Goal: Task Accomplishment & Management: Complete application form

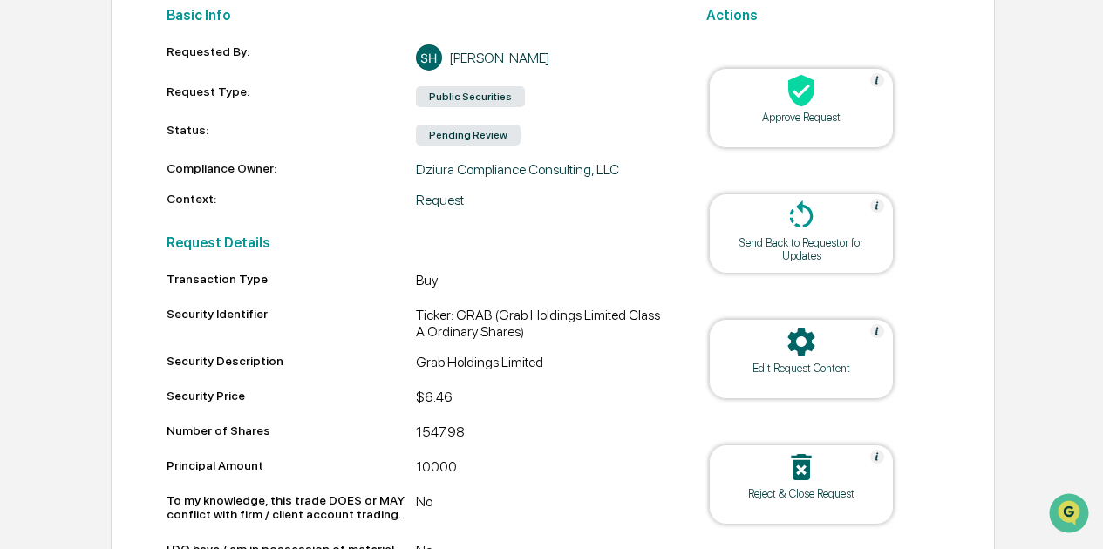
scroll to position [255, 0]
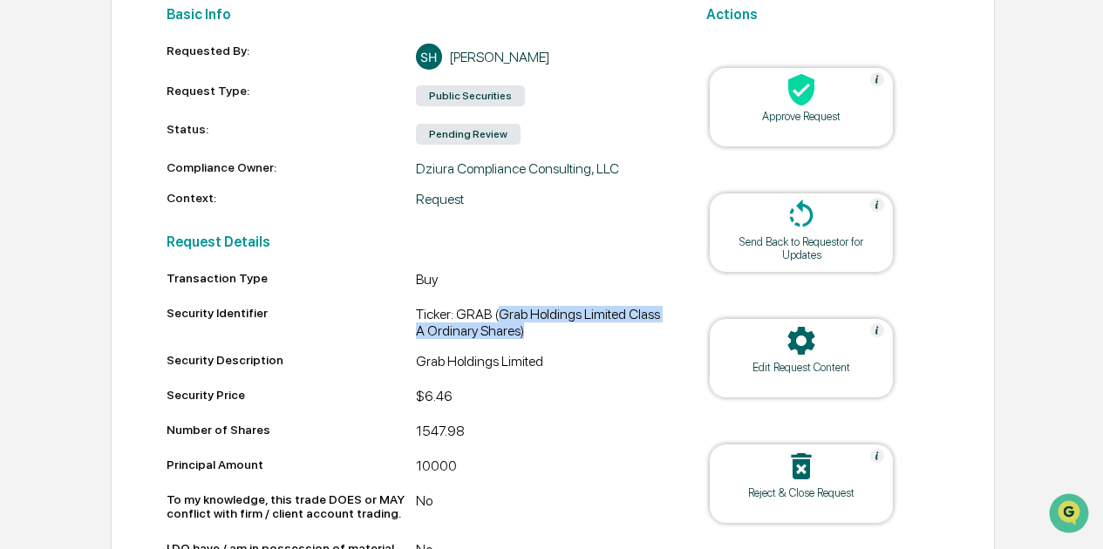
drag, startPoint x: 499, startPoint y: 316, endPoint x: 529, endPoint y: 339, distance: 37.8
click at [529, 339] on div "Ticker: GRAB (Grab Holdings Limited Class A Ordinary Shares)" at bounding box center [540, 322] width 249 height 33
copy div "Grab Holdings Limited Class A Ordinary Shares)"
click at [366, 239] on h2 "Request Details" at bounding box center [415, 242] width 499 height 17
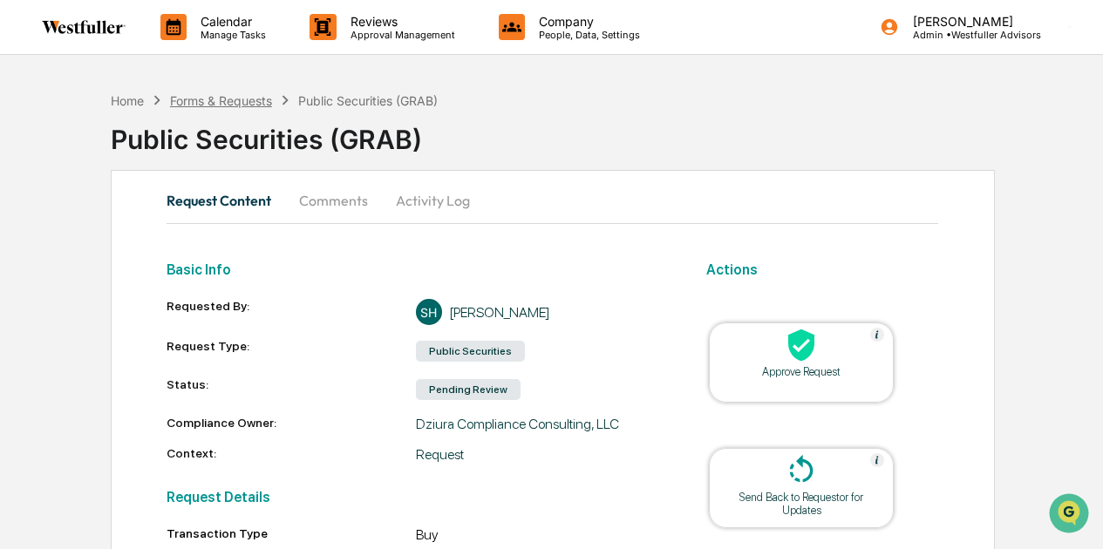
click at [241, 98] on div "Forms & Requests" at bounding box center [221, 100] width 102 height 15
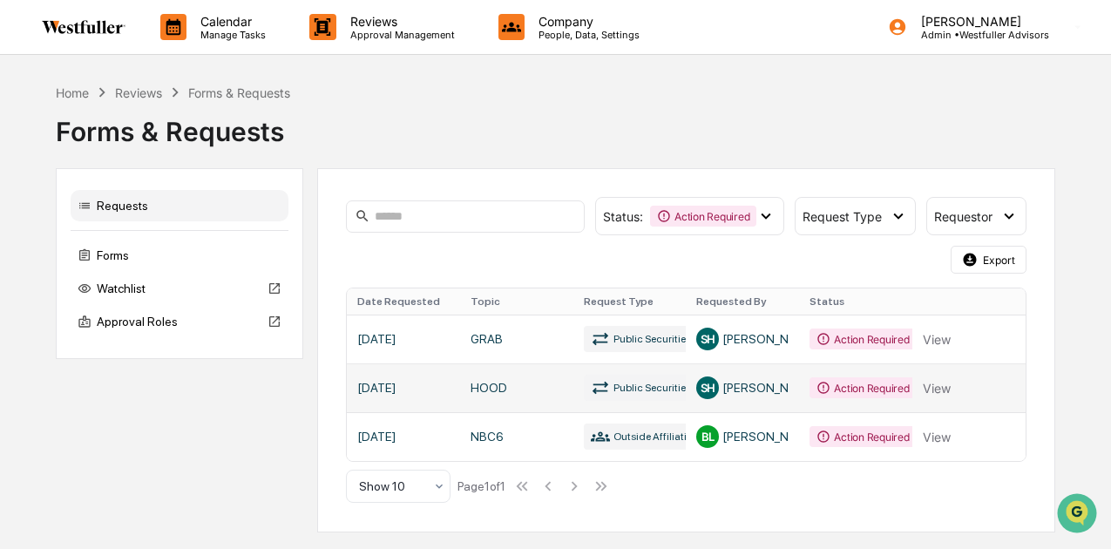
click at [554, 387] on link at bounding box center [687, 388] width 680 height 49
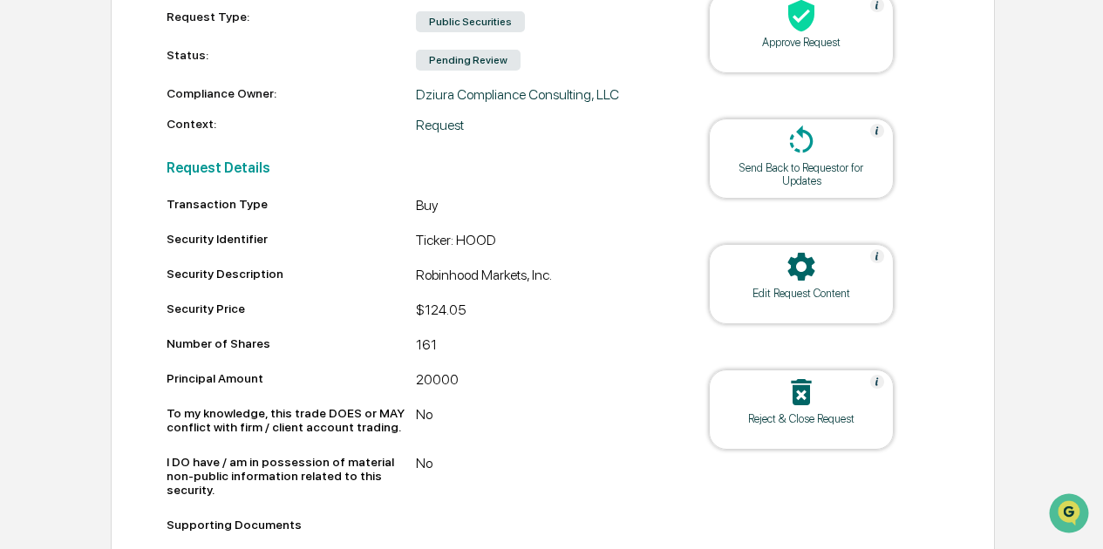
scroll to position [350, 0]
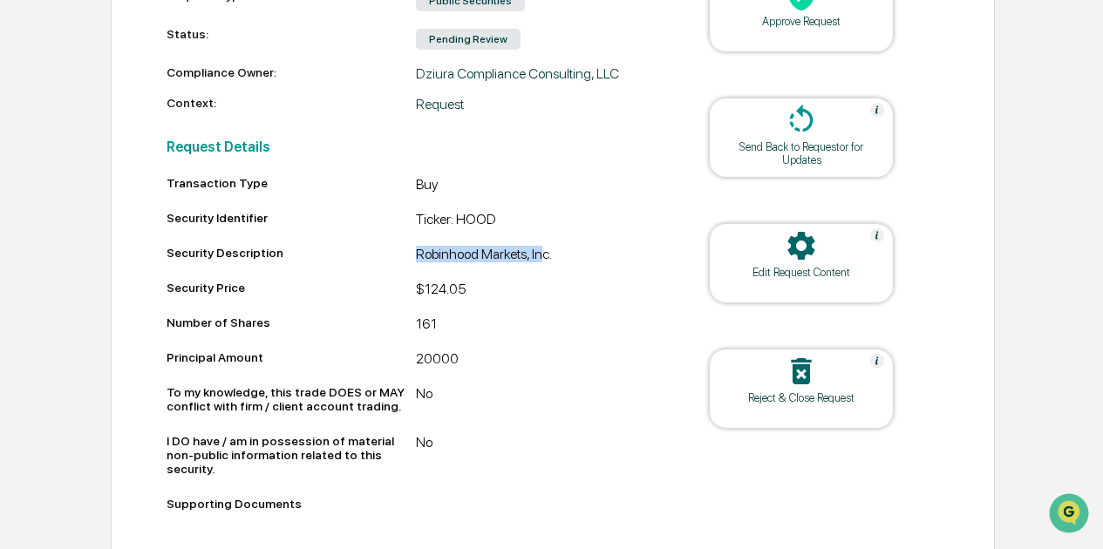
drag, startPoint x: 550, startPoint y: 260, endPoint x: 407, endPoint y: 261, distance: 143.0
click at [407, 261] on div "Security Description Robinhood Markets, Inc." at bounding box center [415, 256] width 499 height 21
click at [476, 253] on div "Robinhood Markets, Inc." at bounding box center [540, 256] width 249 height 21
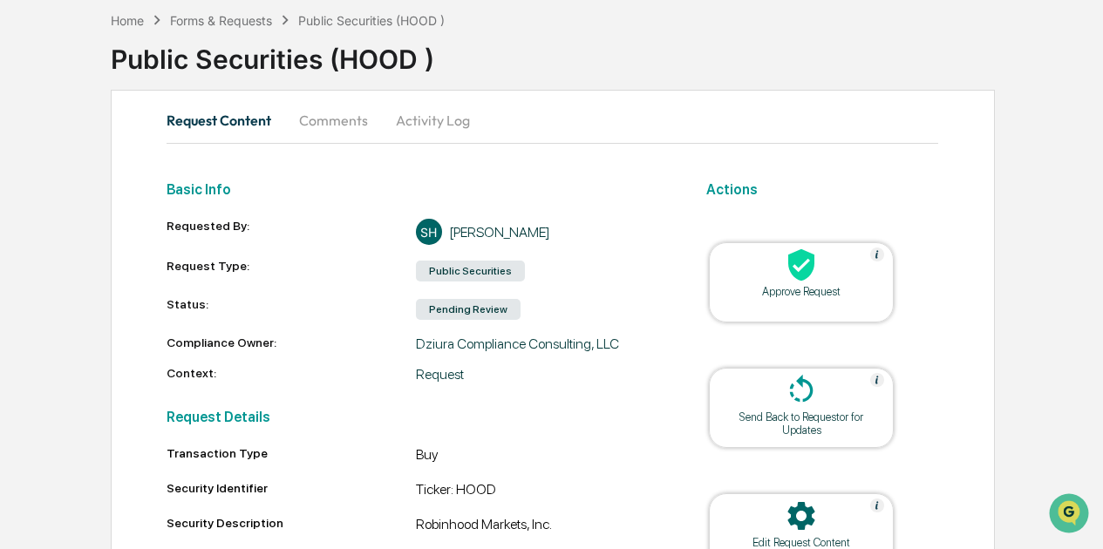
scroll to position [79, 0]
click at [257, 17] on div "Forms & Requests" at bounding box center [221, 21] width 102 height 15
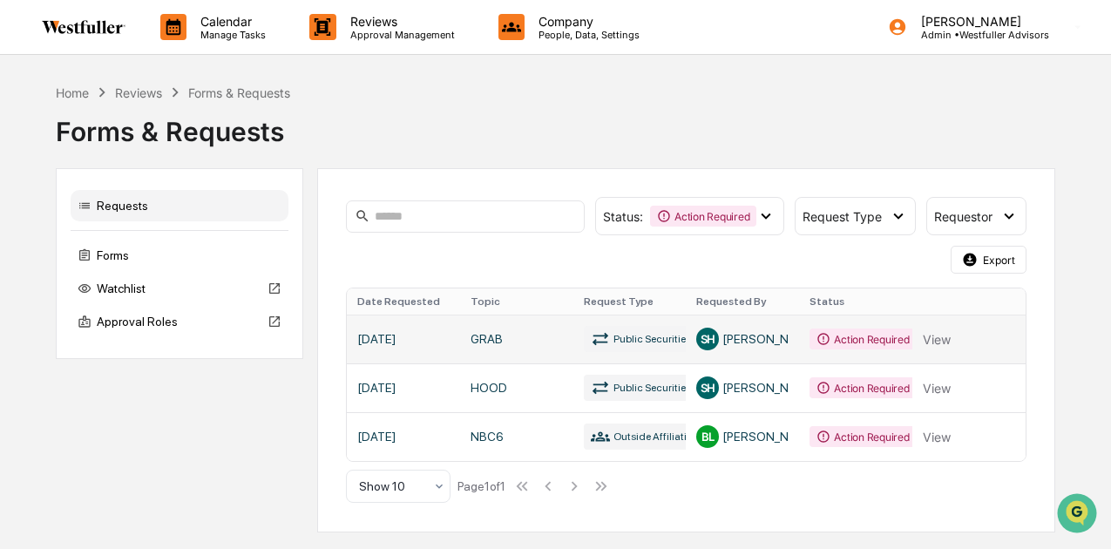
click at [725, 332] on link at bounding box center [687, 339] width 680 height 49
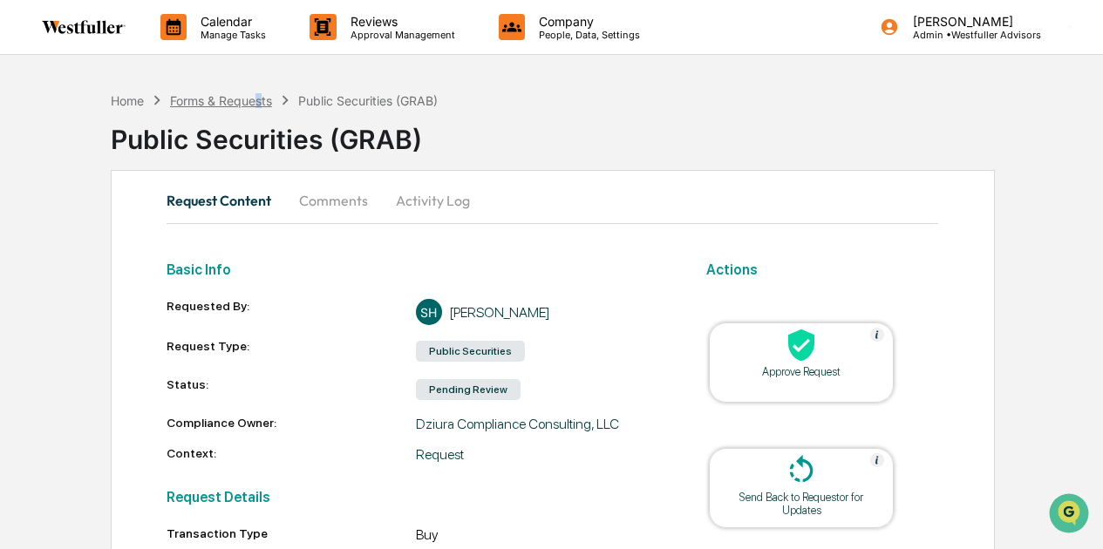
click at [260, 96] on div "Home Forms & Requests Public Securities (GRAB)" at bounding box center [275, 100] width 328 height 19
click at [260, 96] on div "Forms & Requests" at bounding box center [221, 100] width 102 height 15
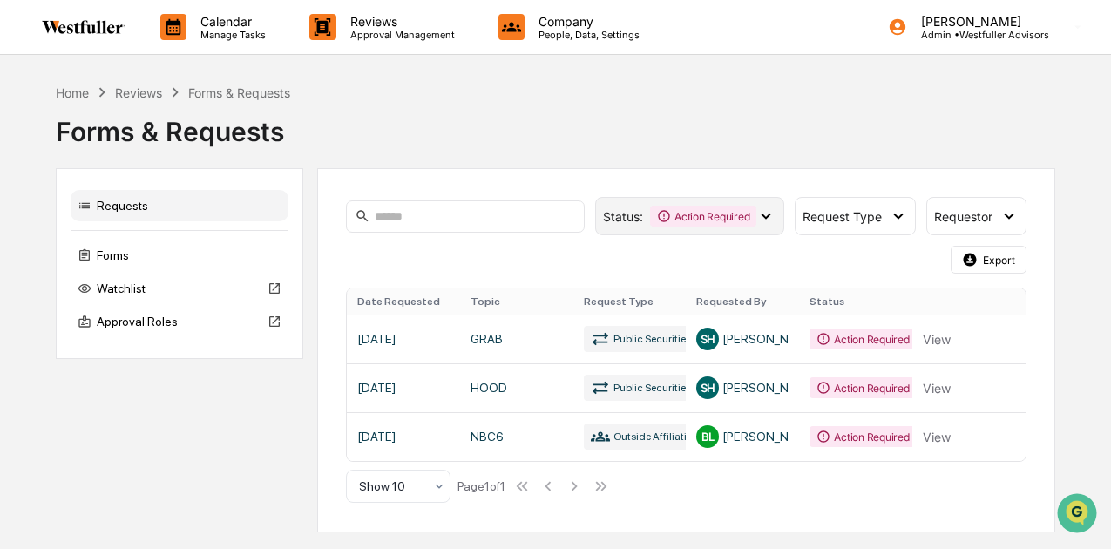
click at [664, 214] on icon at bounding box center [663, 216] width 11 height 11
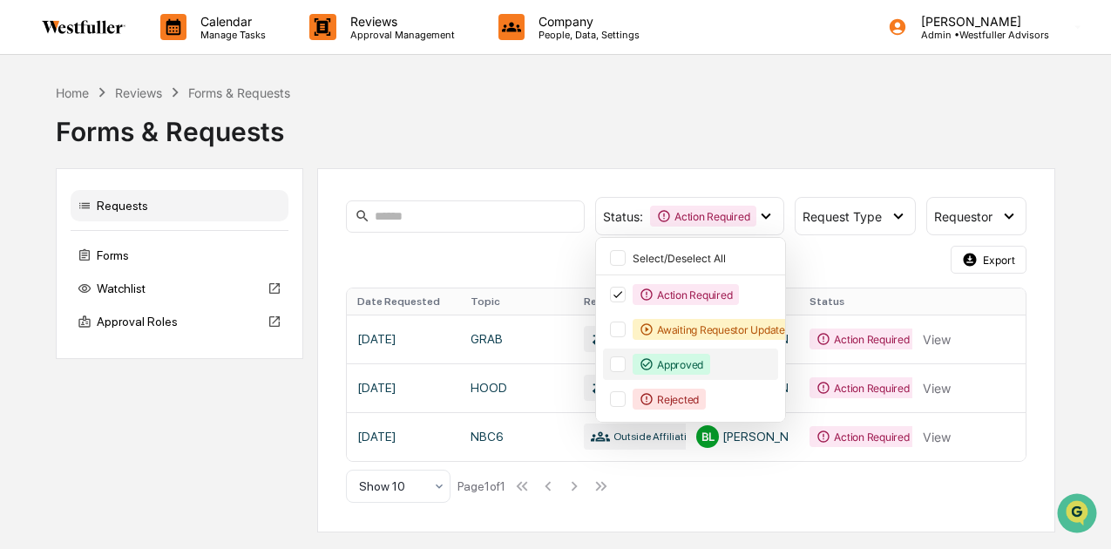
click at [646, 371] on div "Approved" at bounding box center [672, 364] width 78 height 21
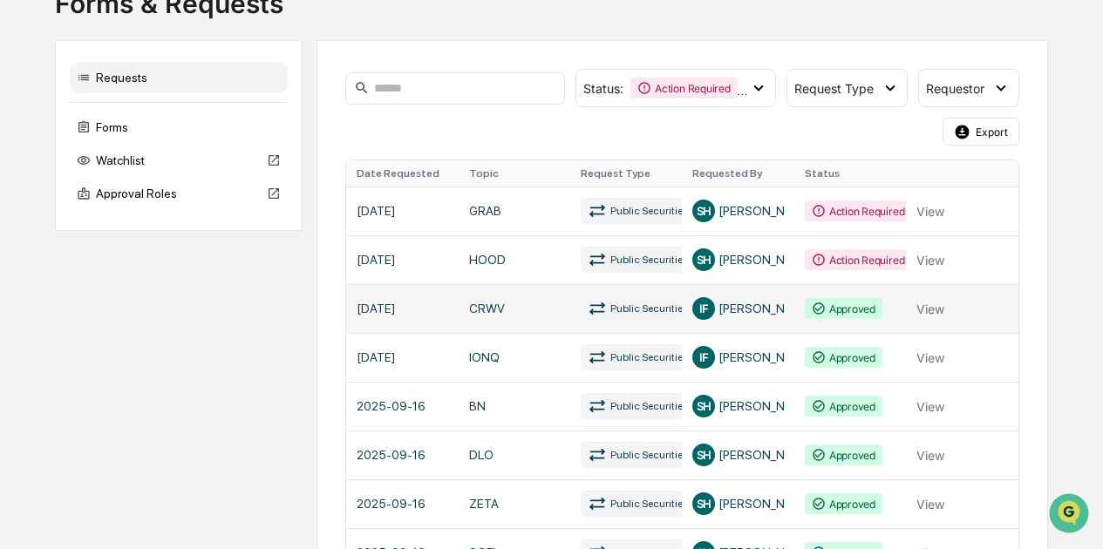
scroll to position [174, 0]
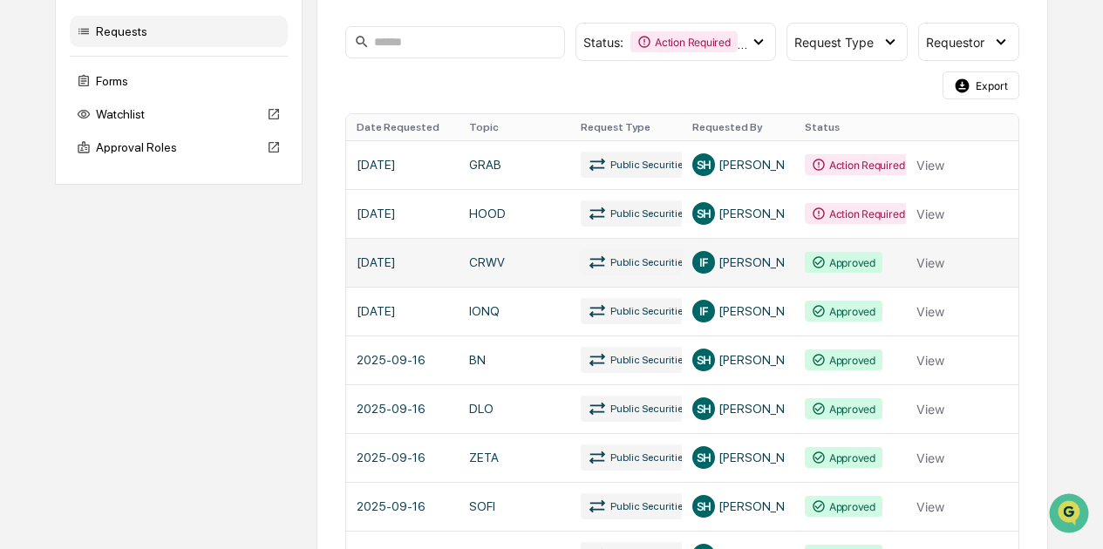
click at [640, 262] on link at bounding box center [682, 262] width 672 height 49
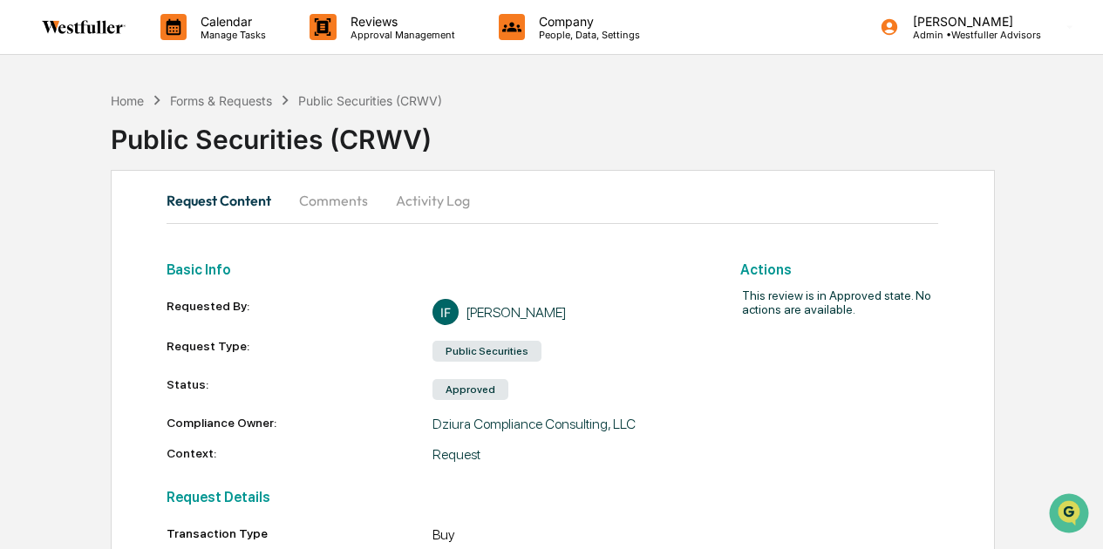
click at [348, 196] on button "Comments" at bounding box center [333, 201] width 97 height 42
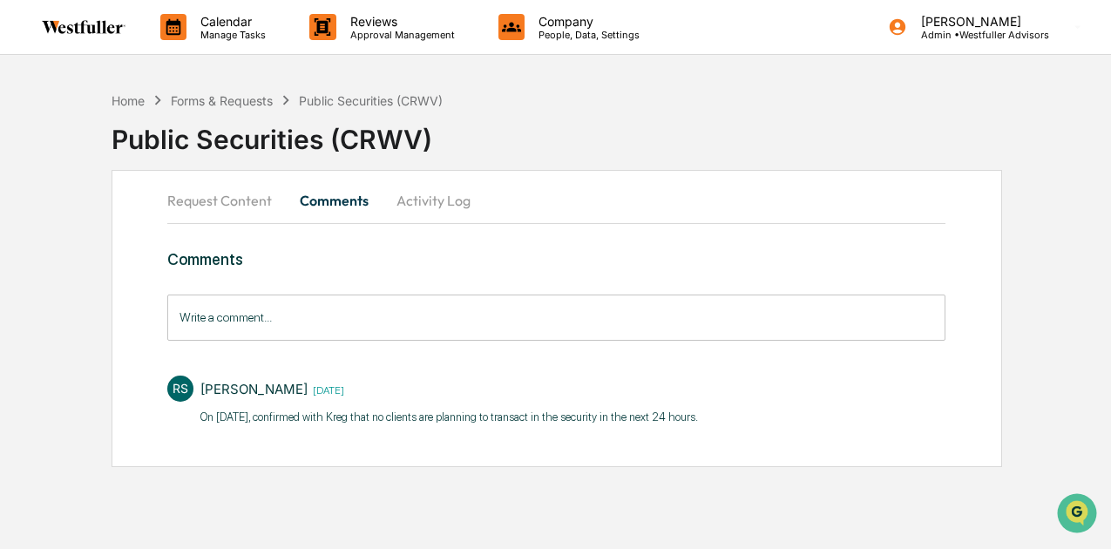
drag, startPoint x: 203, startPoint y: 410, endPoint x: 717, endPoint y: 415, distance: 514.3
click at [717, 415] on div "RS [PERSON_NAME] [DATE] On [DATE], confirmed with Kreg that no clients are plan…" at bounding box center [556, 399] width 778 height 65
copy p "On [DATE], confirmed with Kreg that no clients are planning to transact in the …"
click at [227, 100] on div "Forms & Requests" at bounding box center [222, 100] width 102 height 15
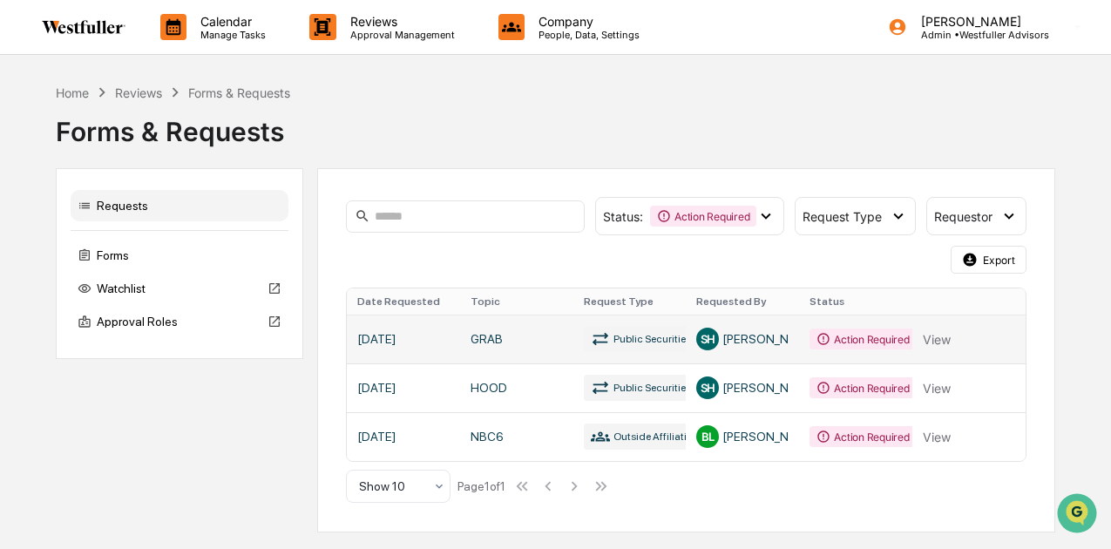
click at [718, 333] on link at bounding box center [687, 339] width 680 height 49
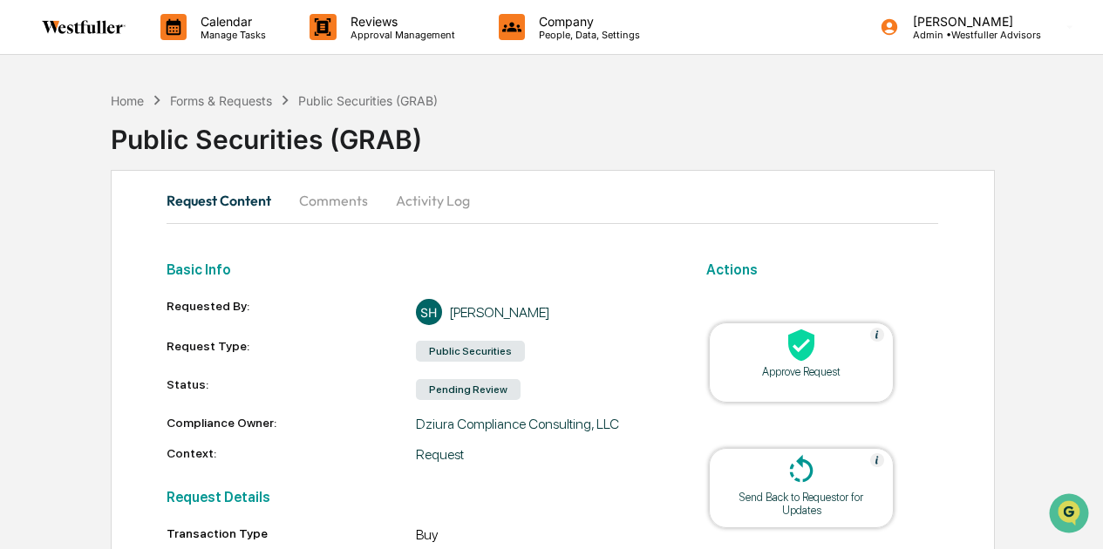
click at [345, 197] on button "Comments" at bounding box center [333, 201] width 97 height 42
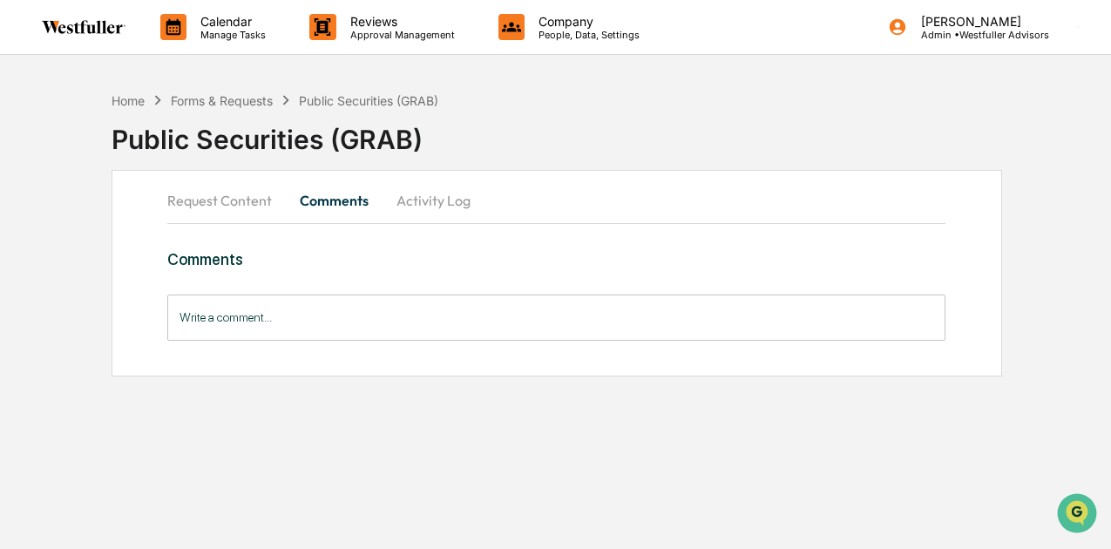
click at [336, 310] on input "Write a comment..." at bounding box center [556, 318] width 778 height 46
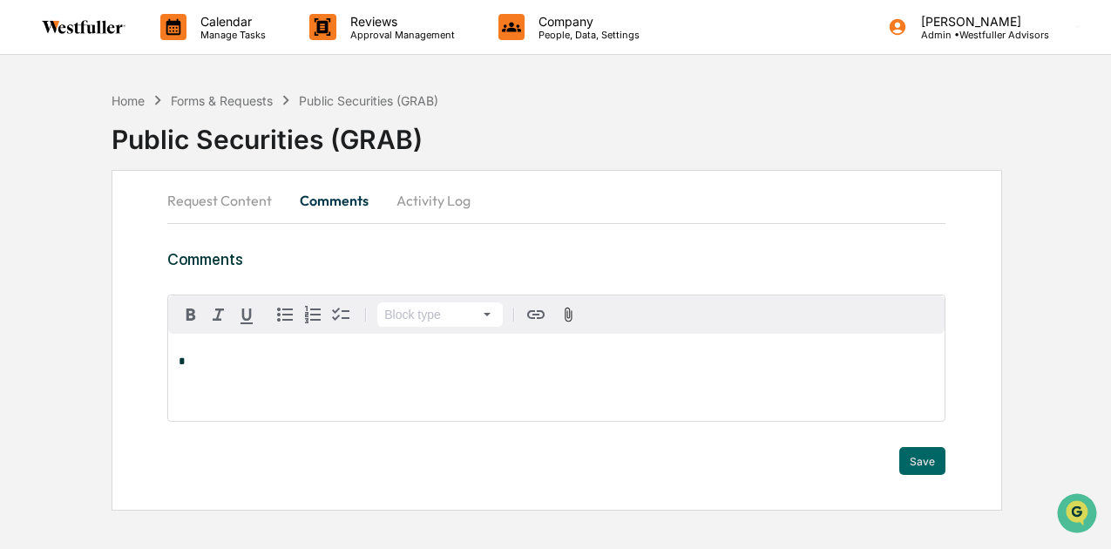
paste div
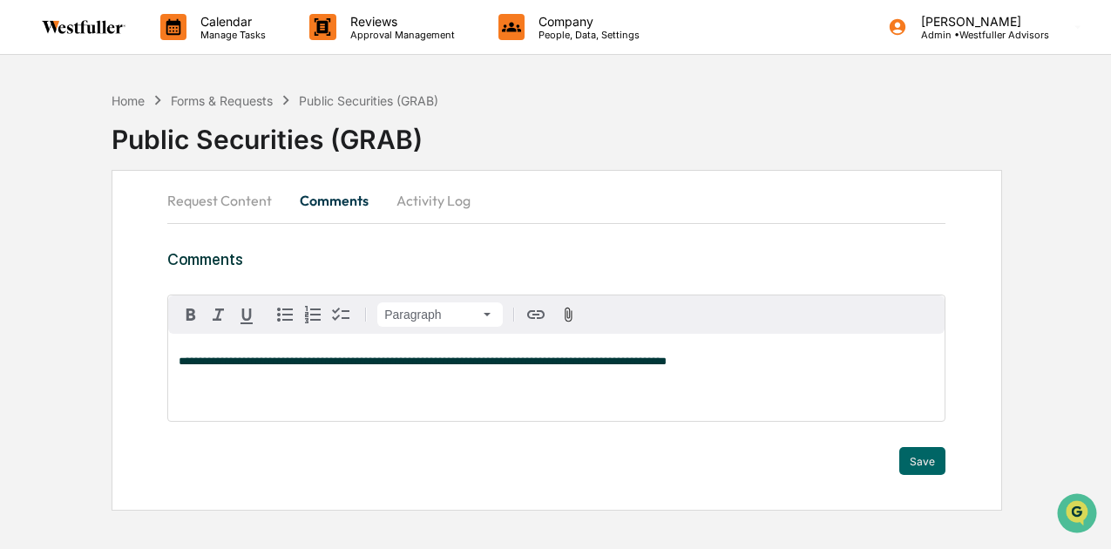
click at [211, 356] on span "**********" at bounding box center [423, 361] width 488 height 11
click at [928, 453] on button "Save" at bounding box center [923, 461] width 46 height 28
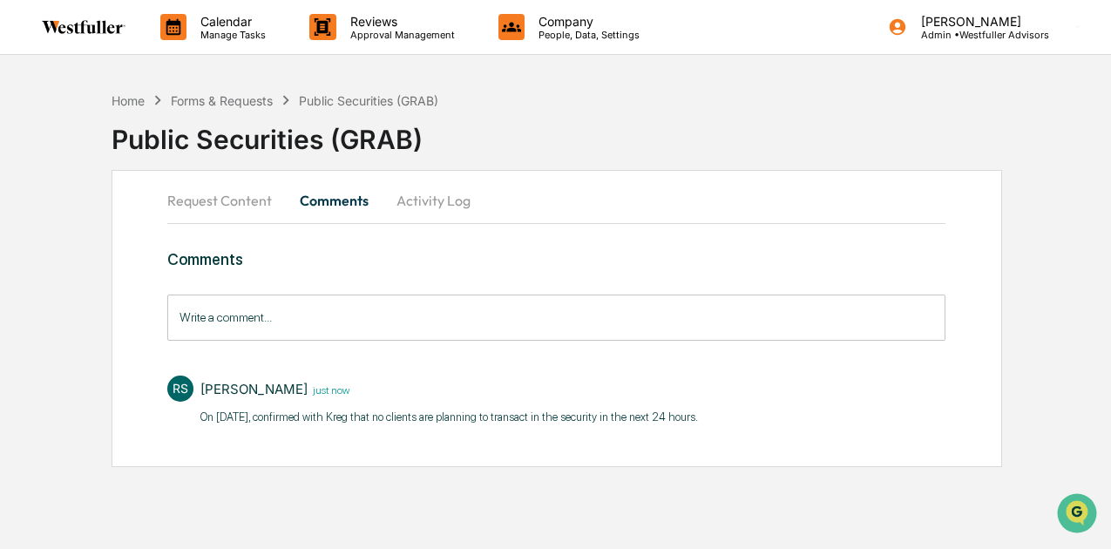
click at [268, 415] on p "On [DATE], confirmed with Kreg that no clients are planning to transact in the …" at bounding box center [449, 417] width 498 height 17
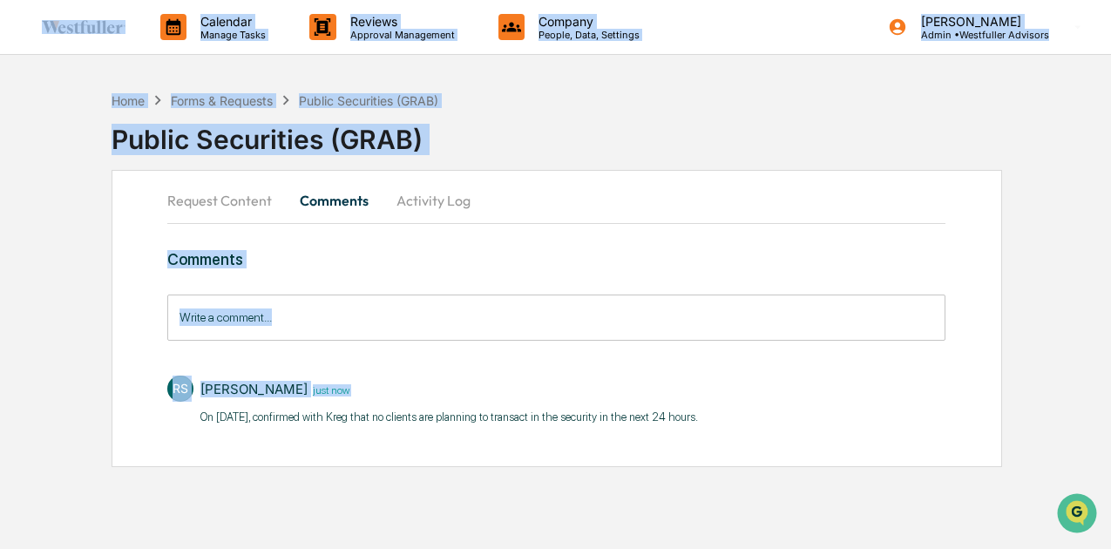
click at [268, 415] on p "On [DATE], confirmed with Kreg that no clients are planning to transact in the …" at bounding box center [449, 417] width 498 height 17
copy div "Calendar Manage Tasks Reviews Approval Management Company People, Data, Setting…"
click at [257, 210] on button "Request Content" at bounding box center [226, 201] width 119 height 42
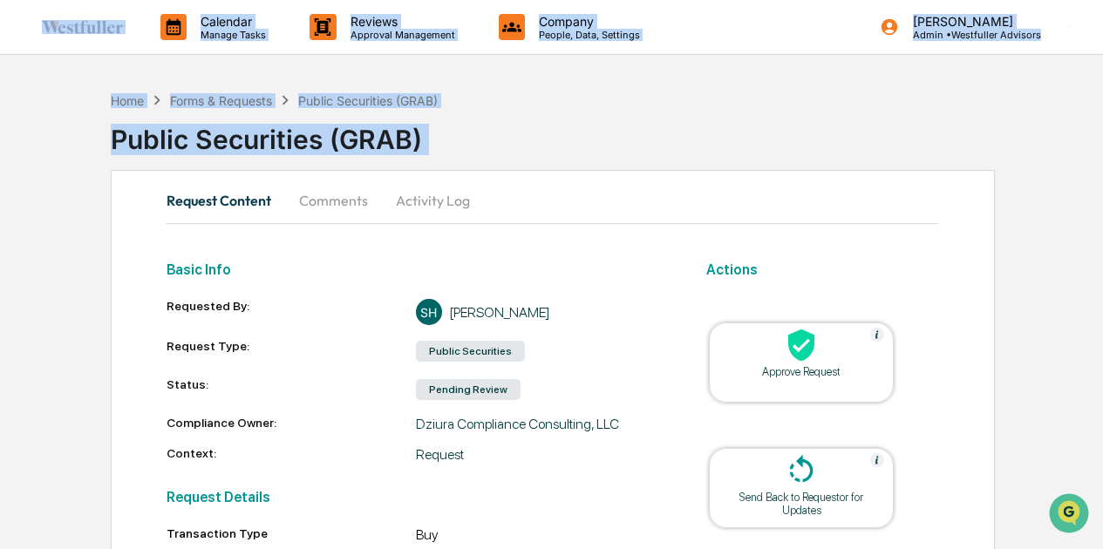
click at [810, 349] on icon at bounding box center [801, 346] width 26 height 32
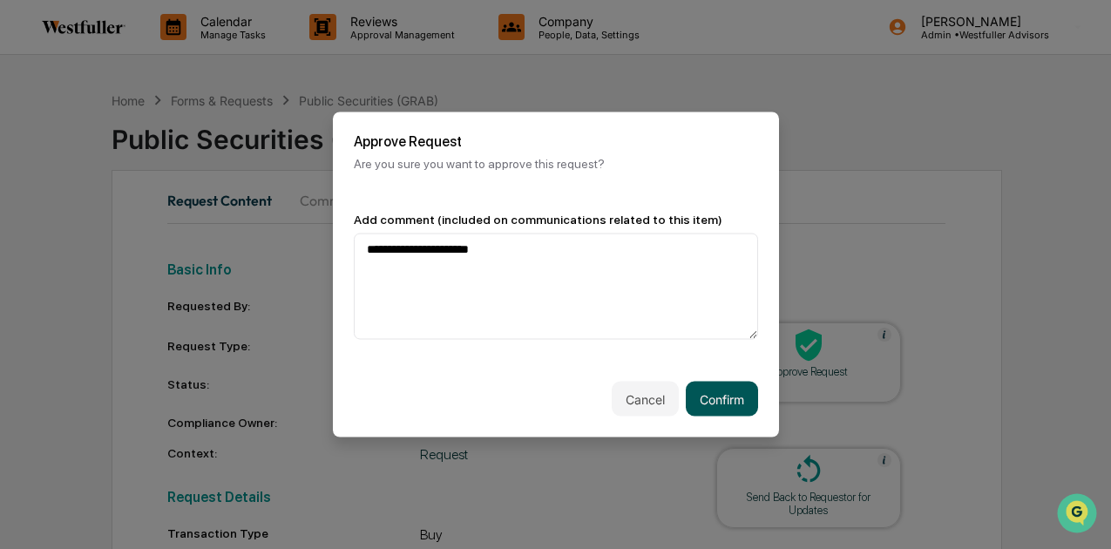
type textarea "**********"
click at [725, 399] on button "Confirm" at bounding box center [722, 399] width 72 height 35
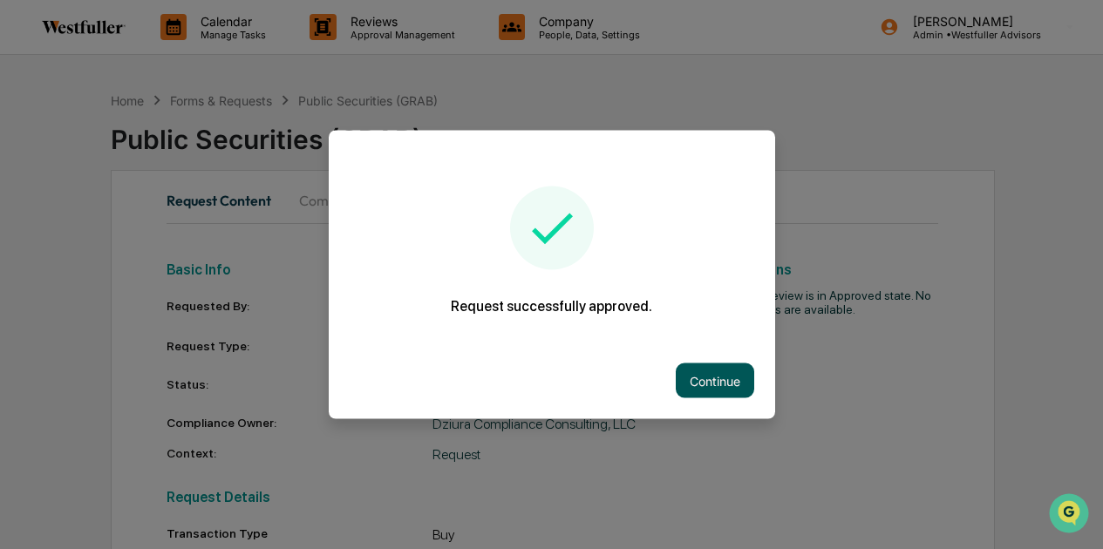
click at [724, 385] on button "Continue" at bounding box center [715, 381] width 78 height 35
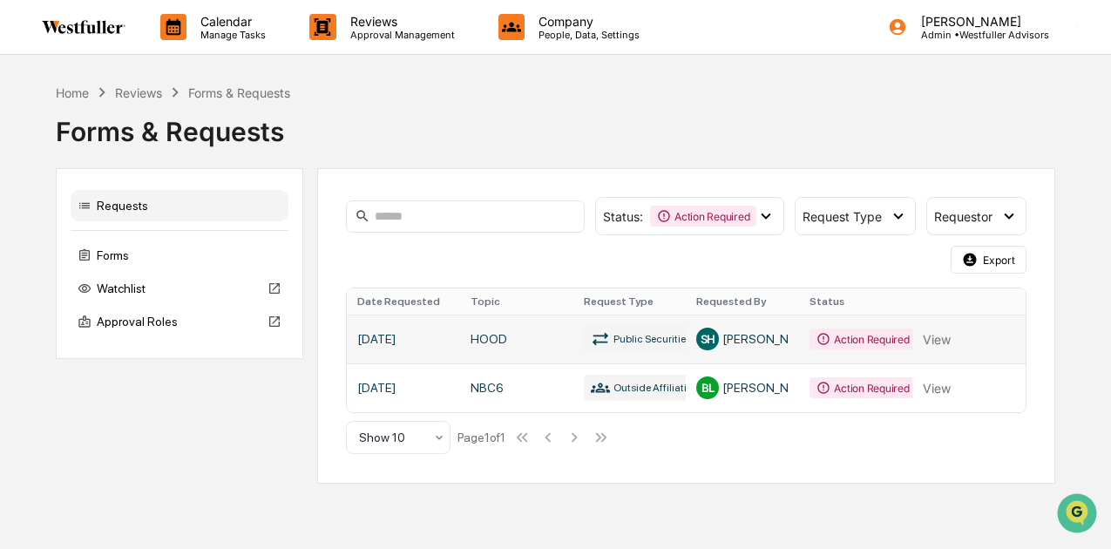
click at [545, 334] on link at bounding box center [687, 339] width 680 height 49
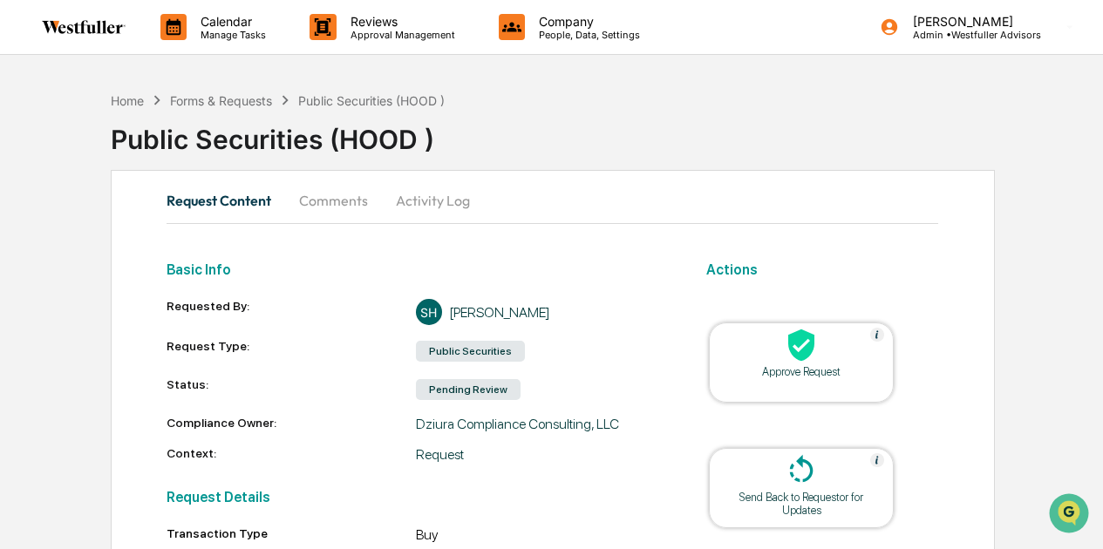
click at [335, 200] on button "Comments" at bounding box center [333, 201] width 97 height 42
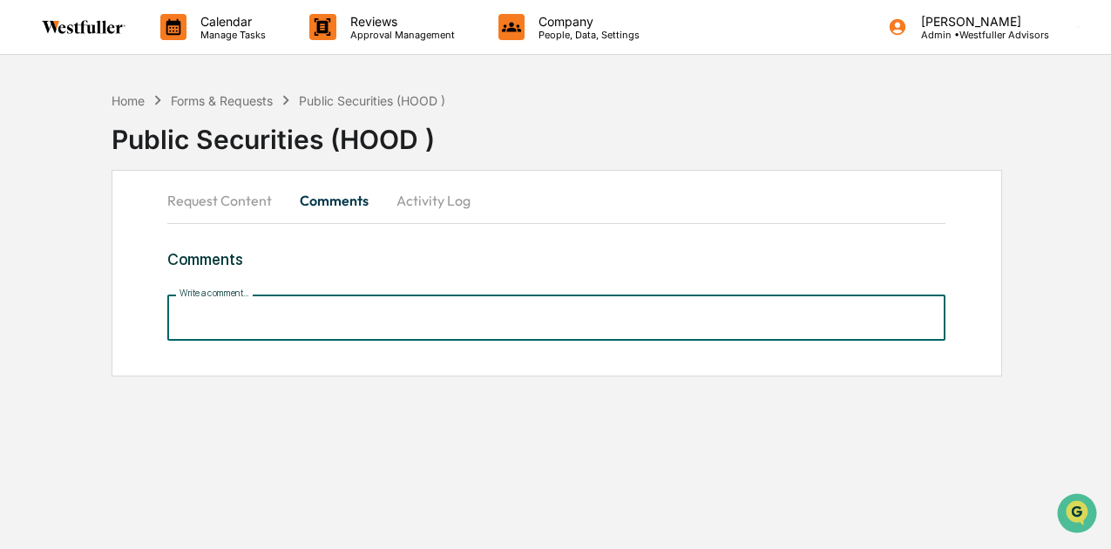
click at [349, 315] on input "Write a comment..." at bounding box center [556, 318] width 778 height 46
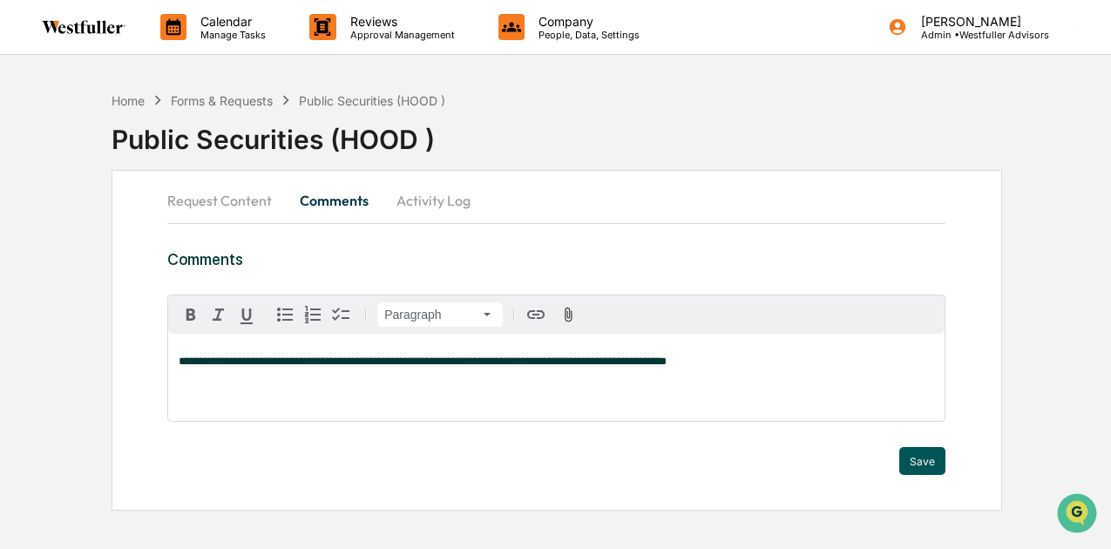
click at [912, 457] on button "Save" at bounding box center [923, 461] width 46 height 28
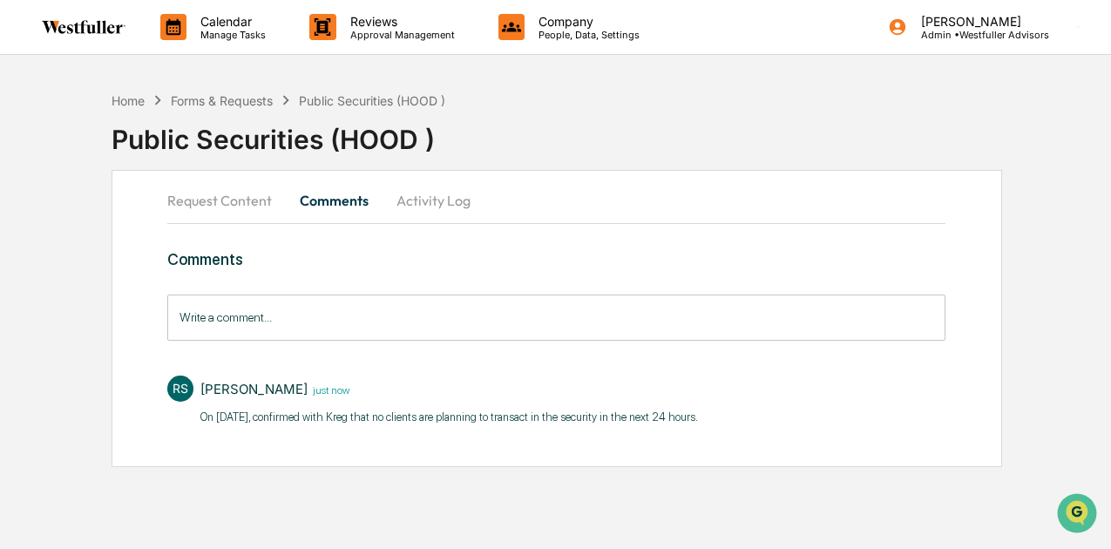
click at [178, 214] on button "Request Content" at bounding box center [226, 201] width 119 height 42
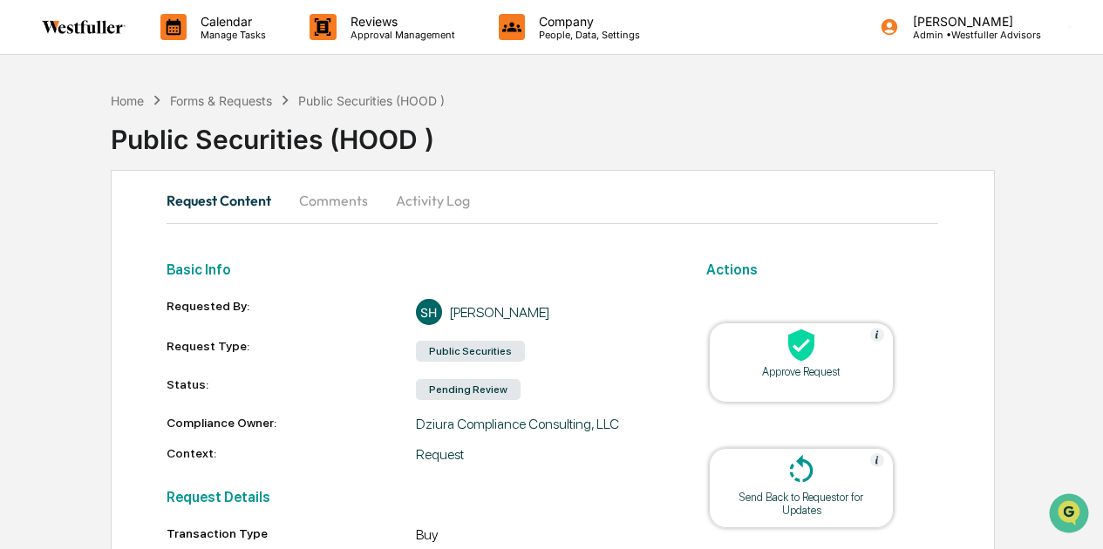
click at [809, 343] on icon at bounding box center [801, 346] width 26 height 32
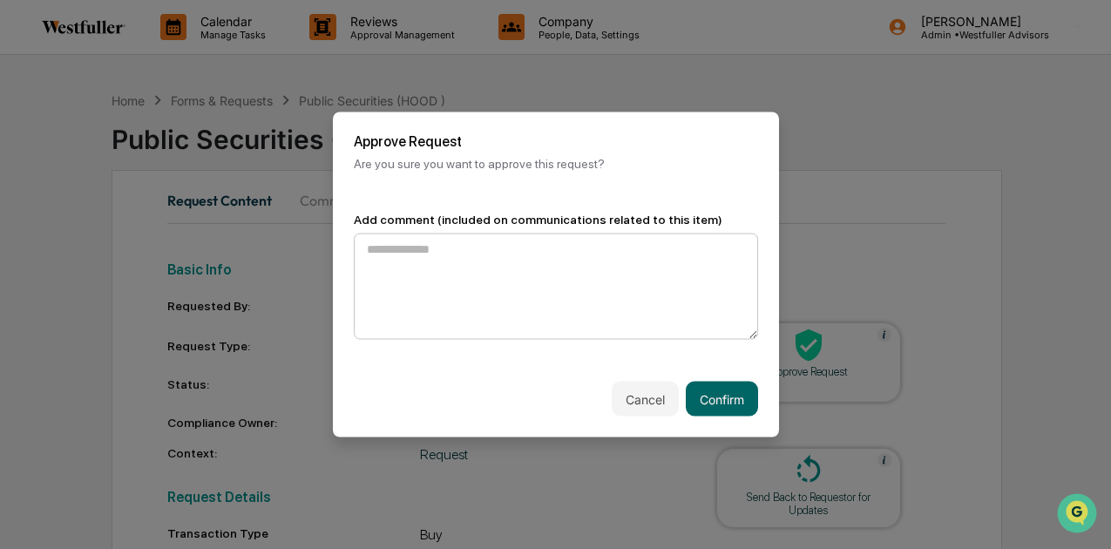
click at [615, 286] on textarea at bounding box center [556, 287] width 404 height 106
type textarea "**********"
click at [716, 396] on button "Confirm" at bounding box center [722, 399] width 72 height 35
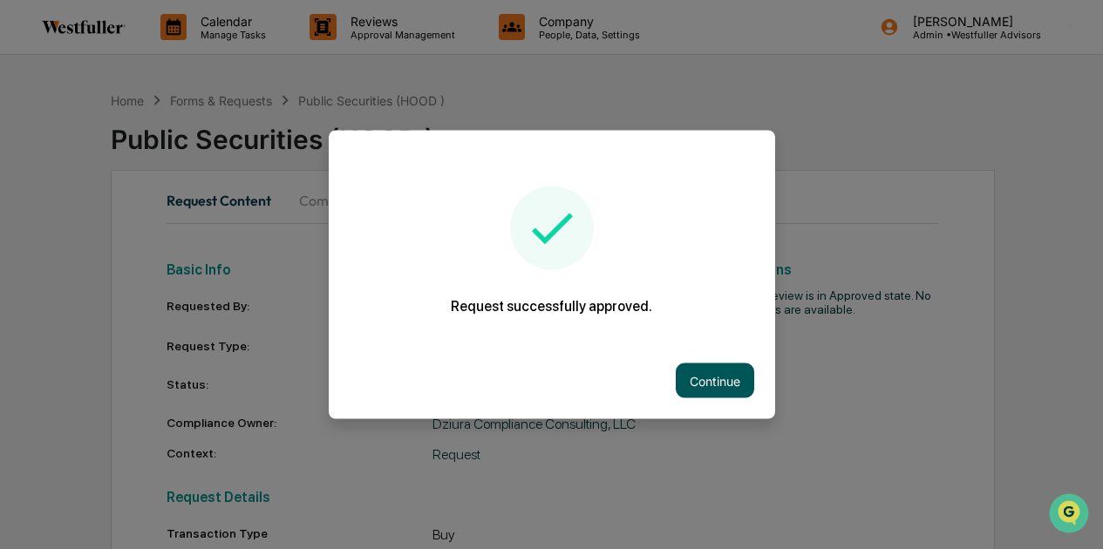
click at [690, 365] on button "Continue" at bounding box center [715, 381] width 78 height 35
